Goal: Task Accomplishment & Management: Check status

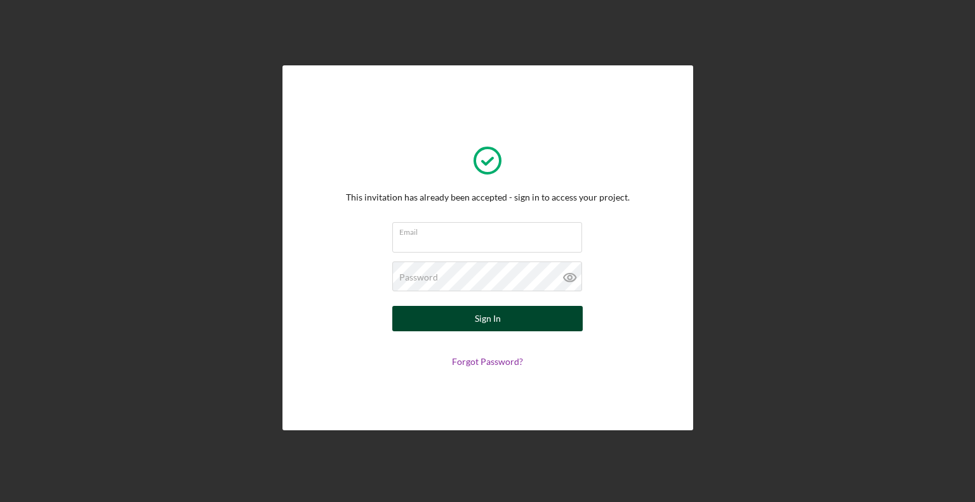
type input "[EMAIL_ADDRESS][DOMAIN_NAME]"
click at [469, 322] on button "Sign In" at bounding box center [487, 318] width 190 height 25
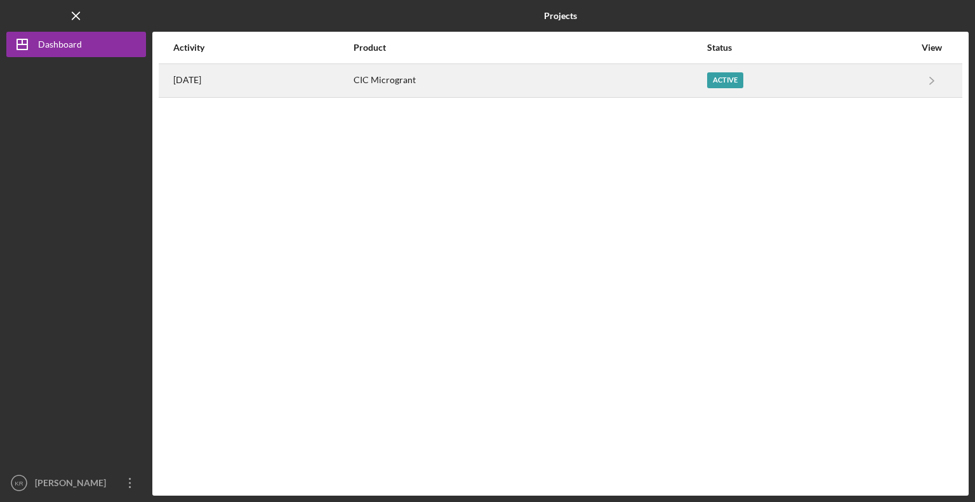
click at [244, 79] on div "[DATE]" at bounding box center [262, 81] width 179 height 32
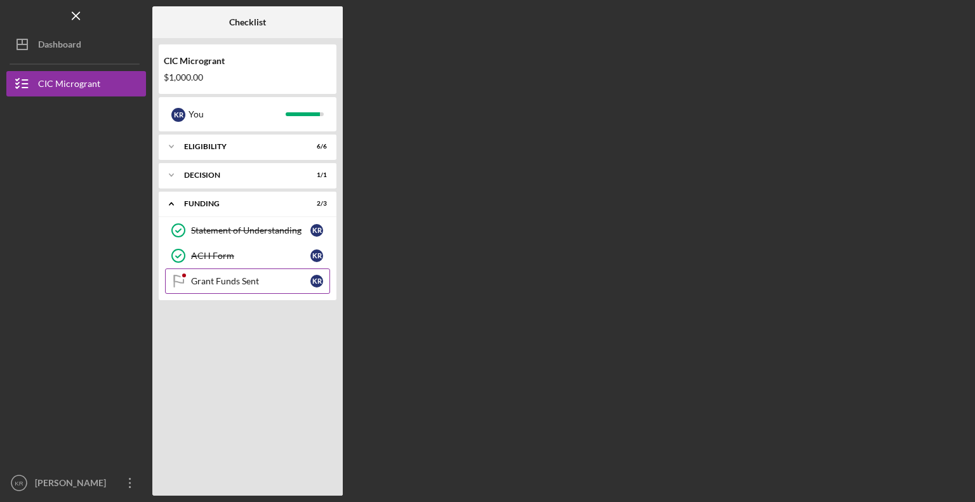
click at [229, 282] on div "Grant Funds Sent" at bounding box center [250, 281] width 119 height 10
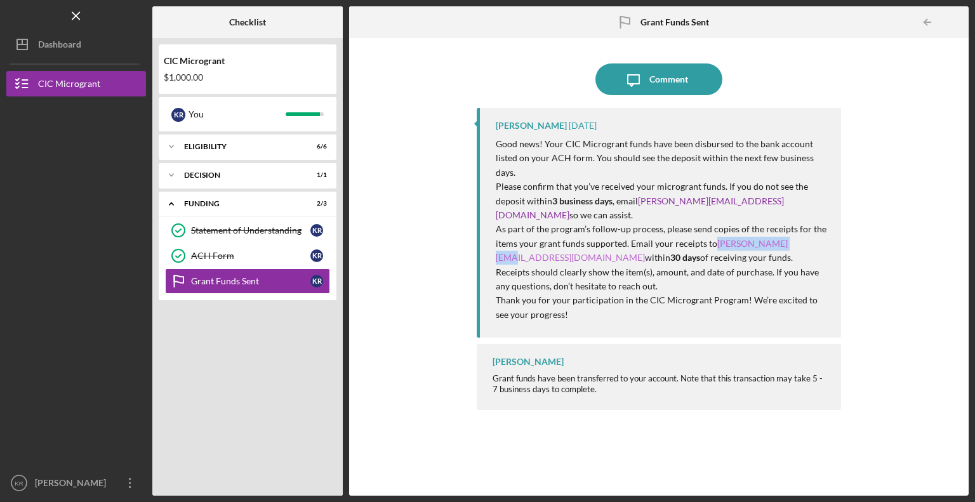
drag, startPoint x: 712, startPoint y: 216, endPoint x: 781, endPoint y: 216, distance: 68.6
click at [781, 222] on p "As part of the program’s follow-up process, please send copies of the receipts …" at bounding box center [662, 243] width 333 height 43
click at [782, 238] on link "[PERSON_NAME][EMAIL_ADDRESS][DOMAIN_NAME]" at bounding box center [642, 250] width 292 height 25
drag, startPoint x: 782, startPoint y: 216, endPoint x: 715, endPoint y: 216, distance: 67.3
click at [715, 238] on link "[PERSON_NAME][EMAIL_ADDRESS][DOMAIN_NAME]" at bounding box center [642, 250] width 292 height 25
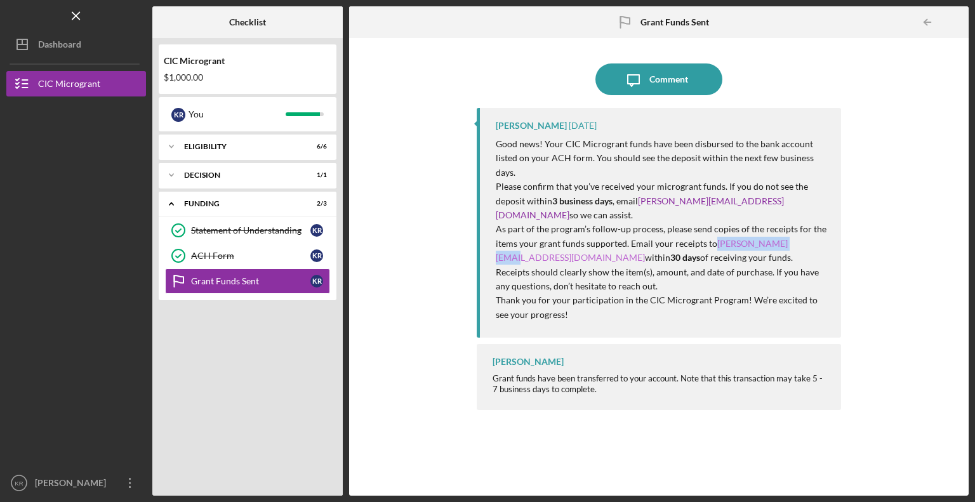
copy link "[PERSON_NAME][EMAIL_ADDRESS][DOMAIN_NAME]"
